Goal: Information Seeking & Learning: Learn about a topic

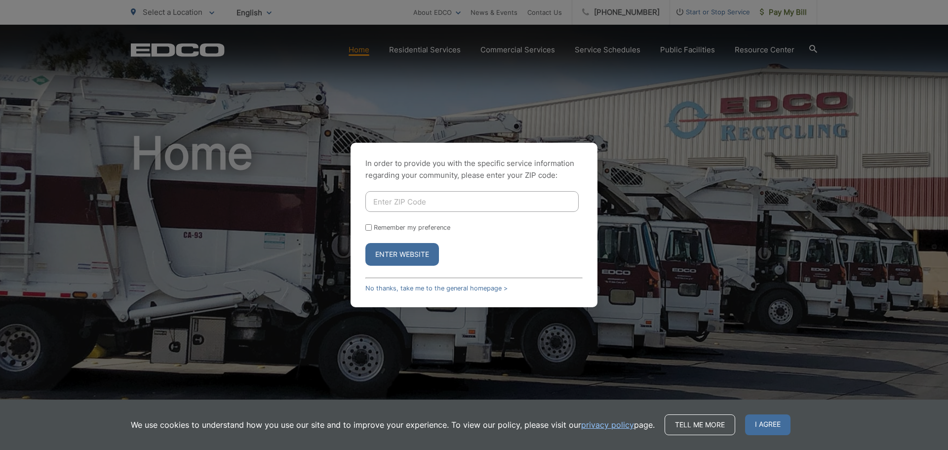
drag, startPoint x: 428, startPoint y: 204, endPoint x: 437, endPoint y: 205, distance: 9.4
click at [429, 204] on input "Enter ZIP Code" at bounding box center [471, 201] width 213 height 21
type input "92078"
click at [365, 243] on button "Enter Website" at bounding box center [402, 254] width 74 height 23
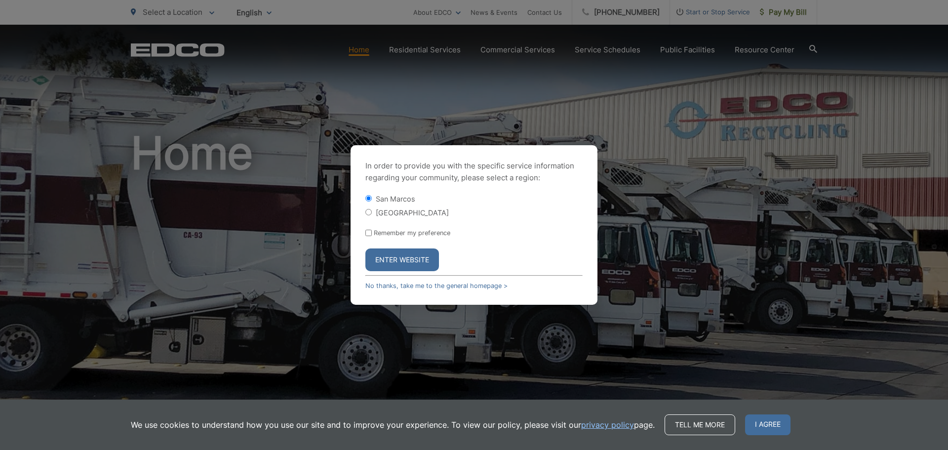
click at [367, 231] on input "Remember my preference" at bounding box center [368, 233] width 6 height 6
checkbox input "true"
drag, startPoint x: 402, startPoint y: 254, endPoint x: 470, endPoint y: 261, distance: 67.4
click at [402, 253] on button "Enter Website" at bounding box center [402, 259] width 74 height 23
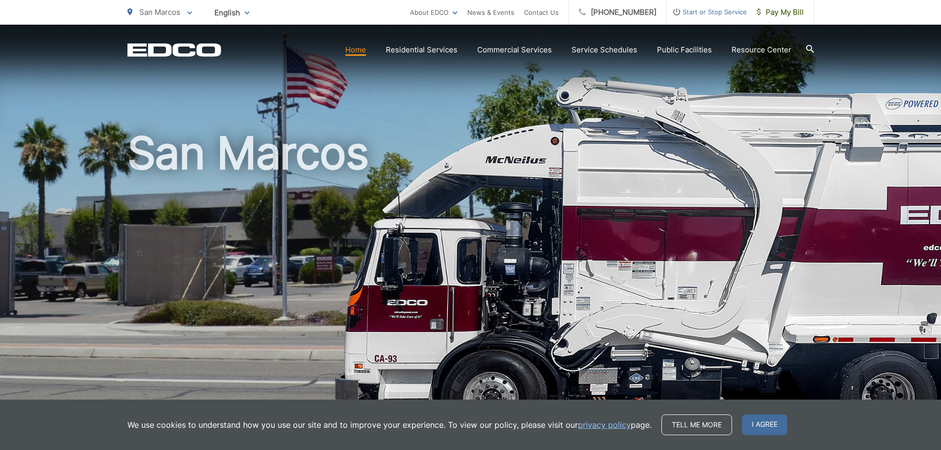
drag, startPoint x: 505, startPoint y: 301, endPoint x: 516, endPoint y: 235, distance: 66.2
click at [510, 222] on h1 "San Marcos" at bounding box center [470, 284] width 686 height 313
click at [767, 417] on span "I agree" at bounding box center [764, 424] width 45 height 21
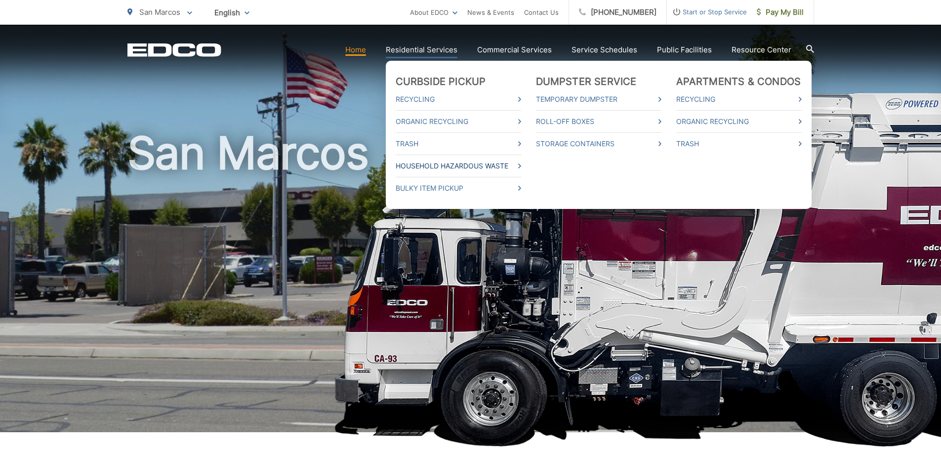
click at [438, 165] on link "Household Hazardous Waste" at bounding box center [457, 166] width 125 height 12
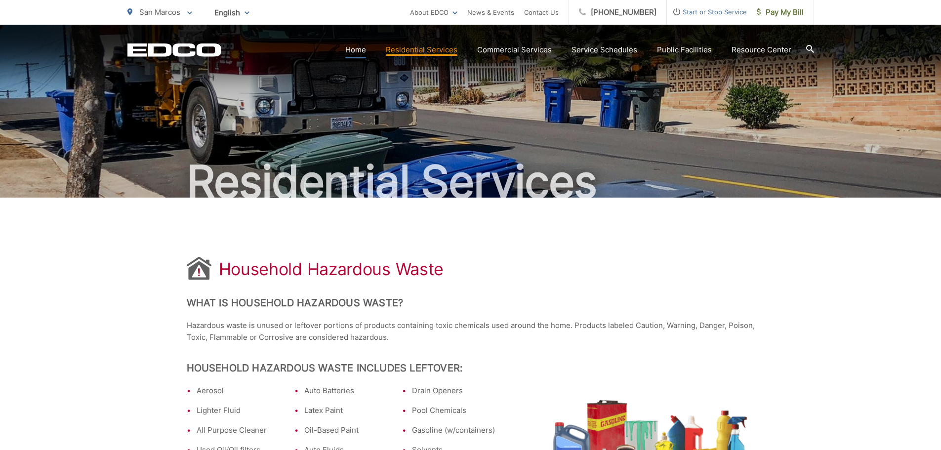
click at [356, 50] on link "Home" at bounding box center [355, 50] width 21 height 12
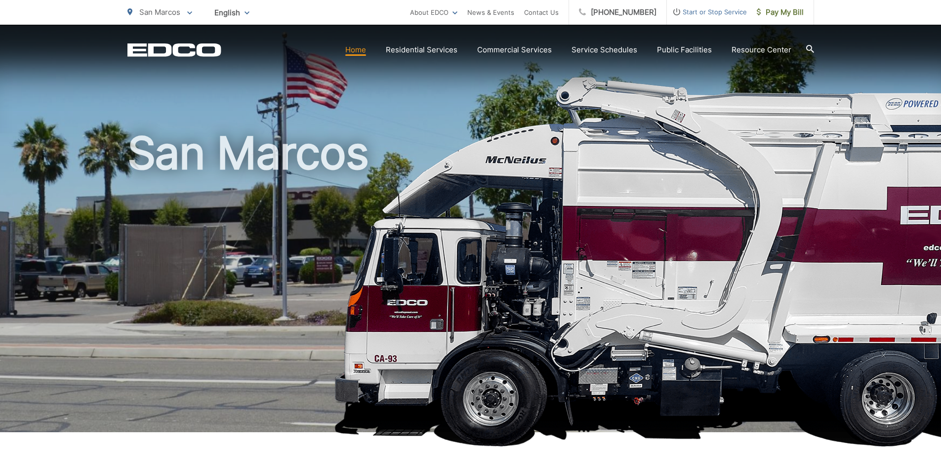
click at [811, 46] on icon at bounding box center [810, 49] width 8 height 8
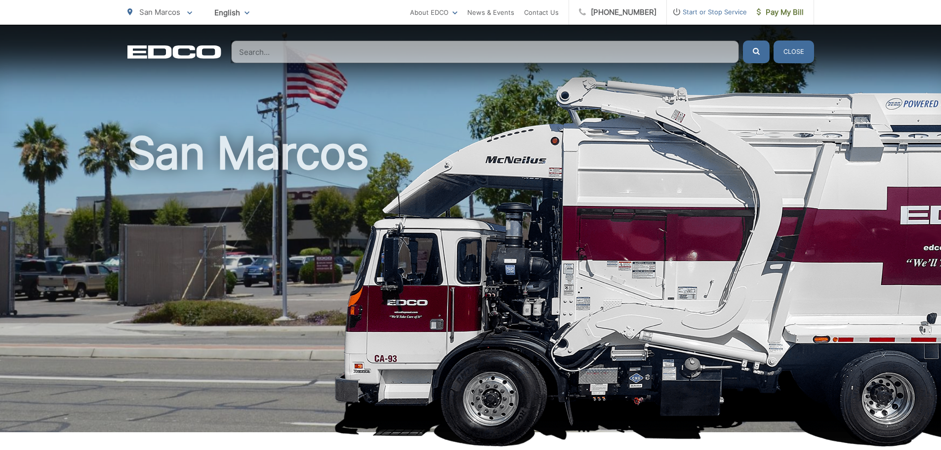
click at [457, 49] on input "Search" at bounding box center [485, 51] width 508 height 23
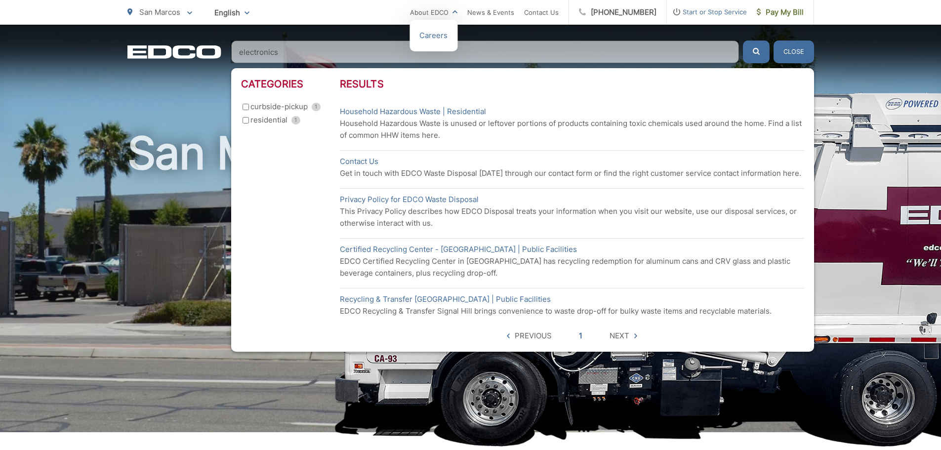
type input "electronics"
click at [743, 40] on button "submit" at bounding box center [756, 51] width 27 height 23
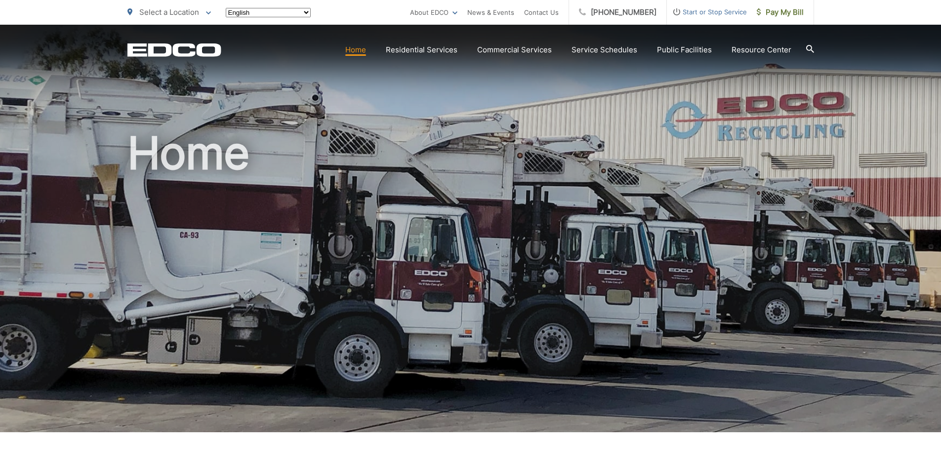
click at [807, 47] on icon at bounding box center [810, 49] width 8 height 8
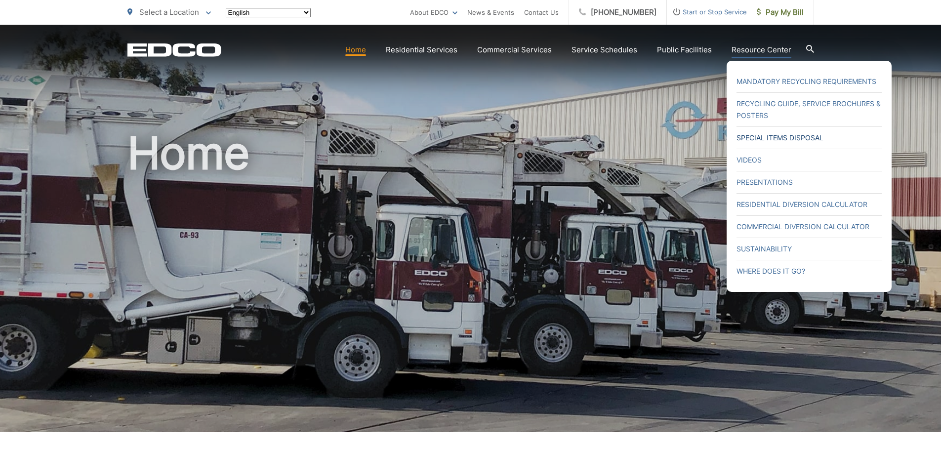
click at [792, 135] on link "Special Items Disposal" at bounding box center [808, 138] width 145 height 12
